Goal: Check status: Check status

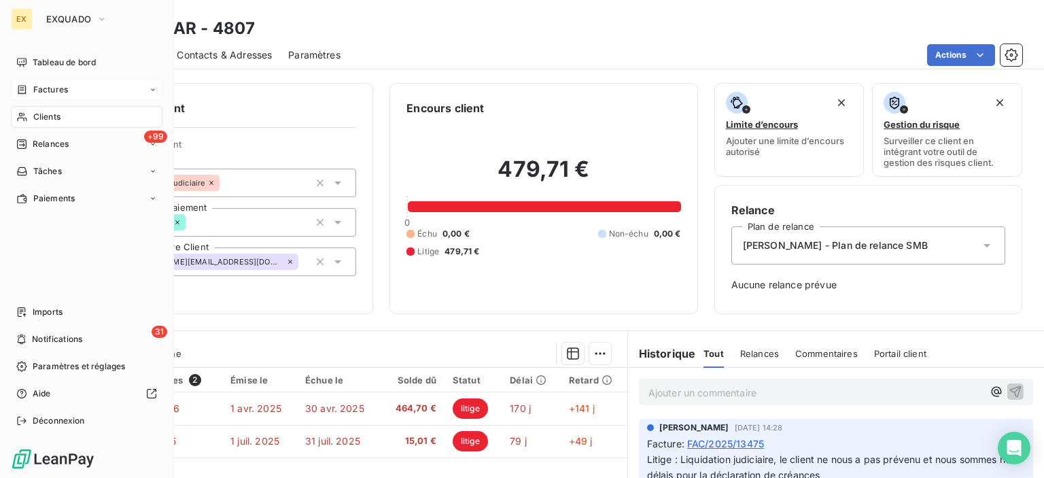
click at [18, 86] on icon at bounding box center [22, 89] width 8 height 9
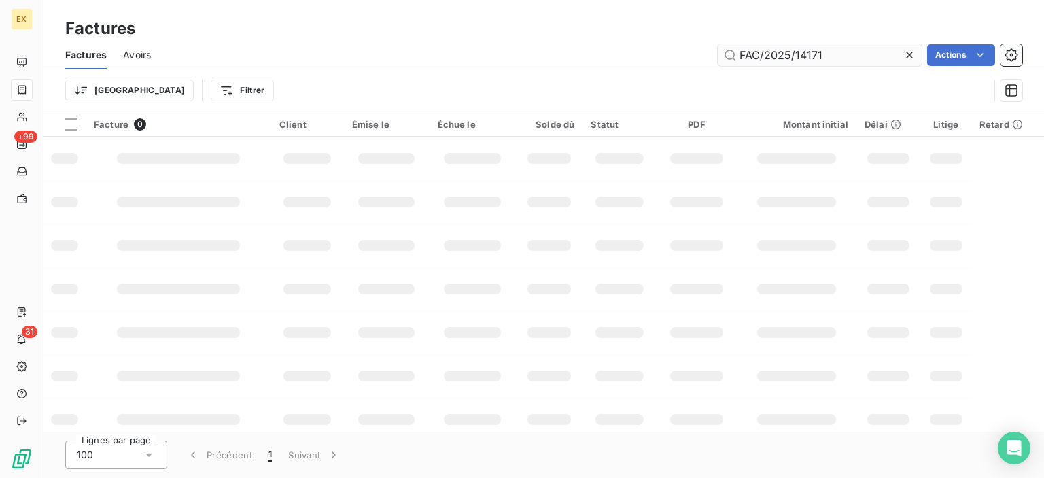
drag, startPoint x: 821, startPoint y: 50, endPoint x: 740, endPoint y: 59, distance: 82.0
click at [740, 59] on input "FAC/2025/14171" at bounding box center [820, 55] width 204 height 22
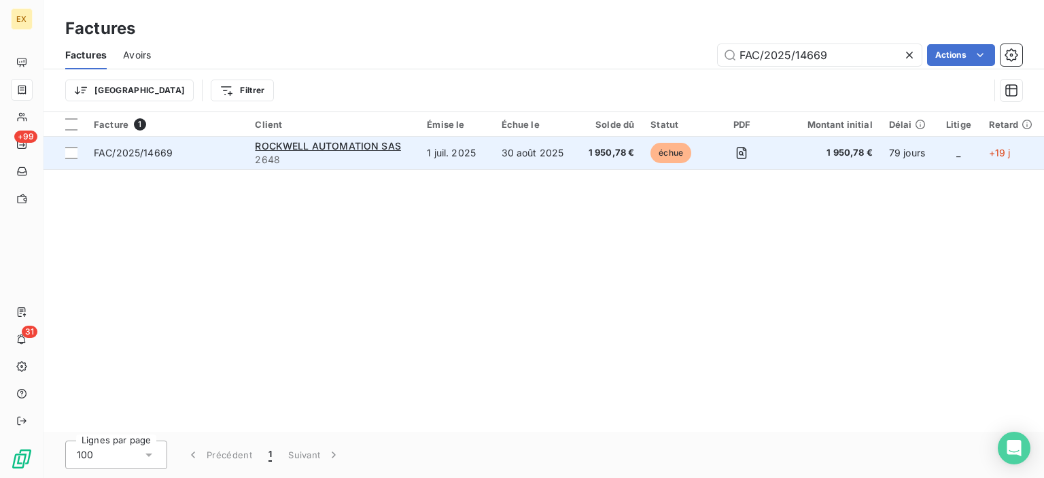
type input "FAC/2025/14669"
click at [220, 158] on span "FAC/2025/14669" at bounding box center [166, 153] width 145 height 14
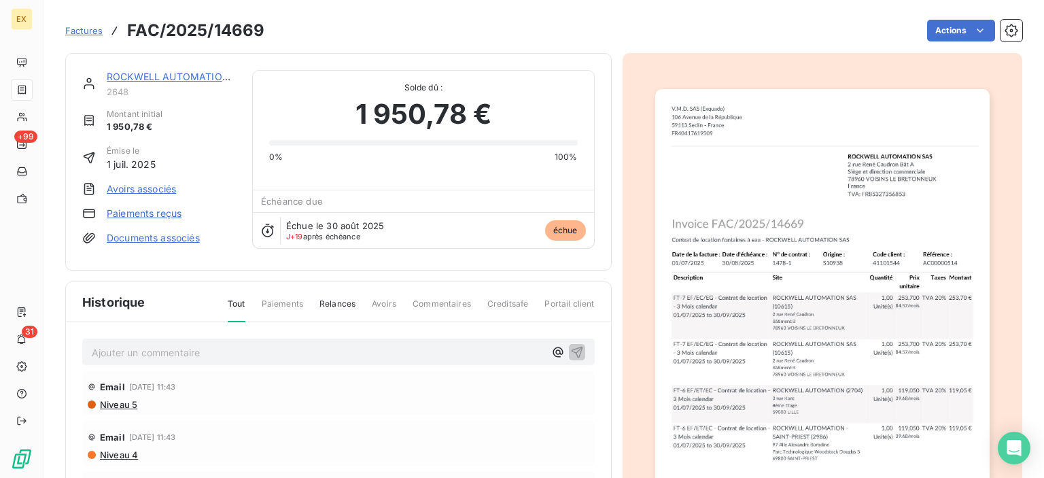
click at [197, 89] on span "2648" at bounding box center [171, 91] width 129 height 11
click at [193, 75] on link "ROCKWELL AUTOMATION SAS" at bounding box center [179, 77] width 145 height 12
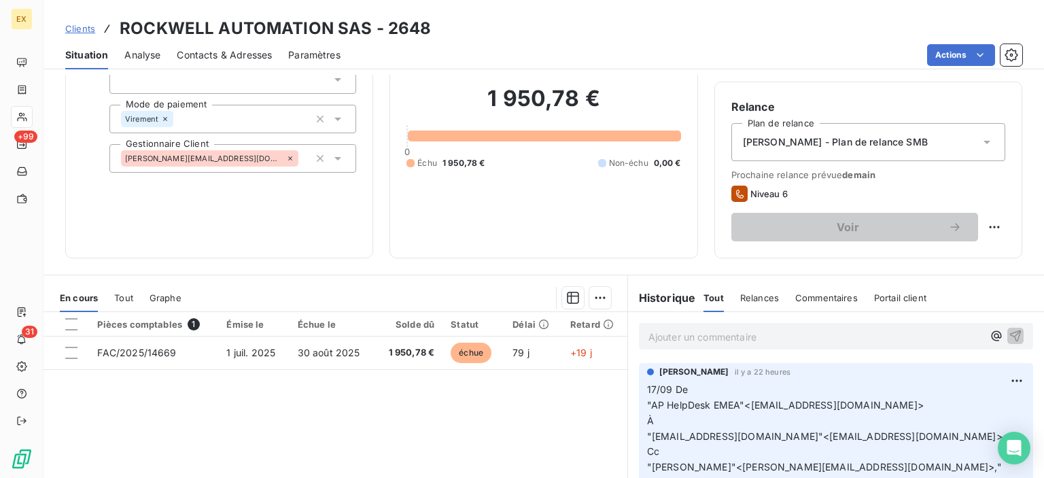
scroll to position [171, 0]
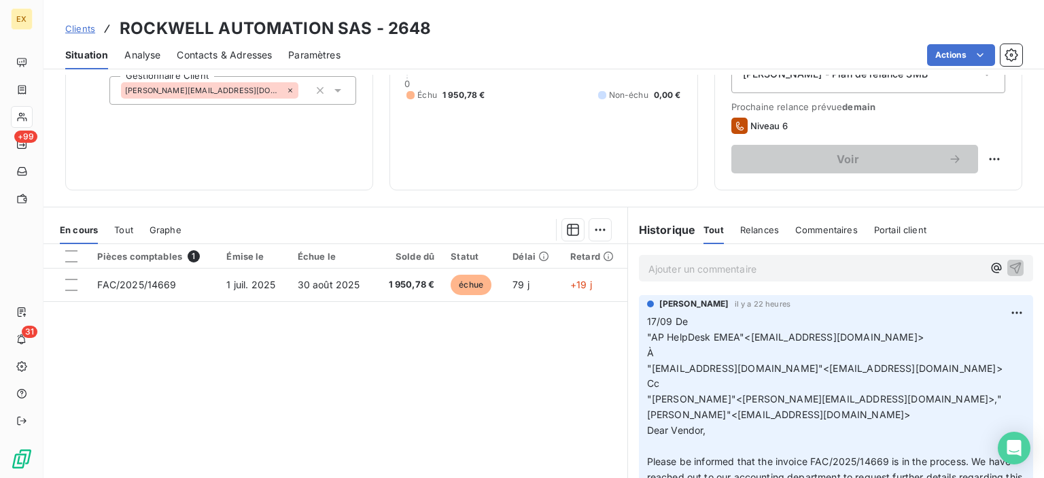
click at [676, 262] on p "Ajouter un commentaire ﻿" at bounding box center [815, 268] width 334 height 17
click at [663, 269] on p "Ajouter un commentaire ﻿" at bounding box center [815, 268] width 334 height 17
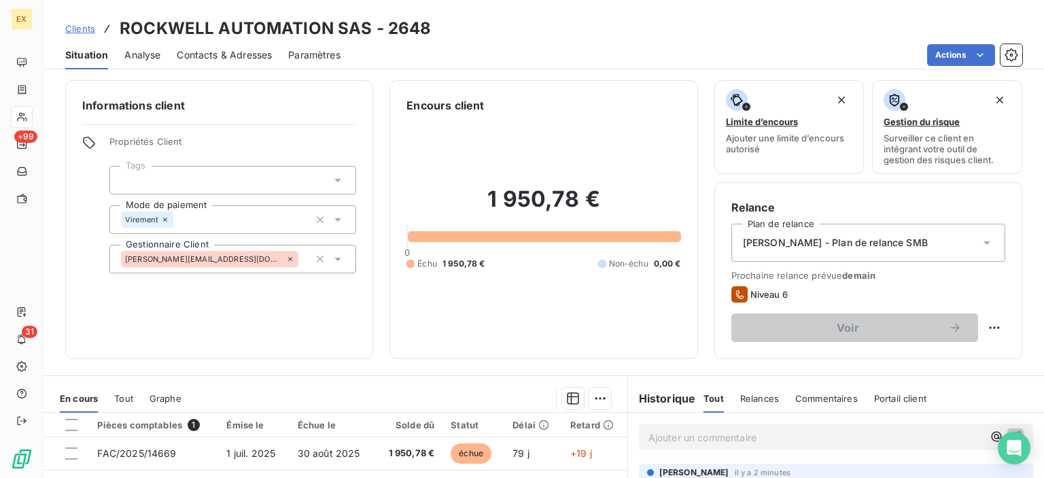
scroll to position [0, 0]
